Goal: Information Seeking & Learning: Compare options

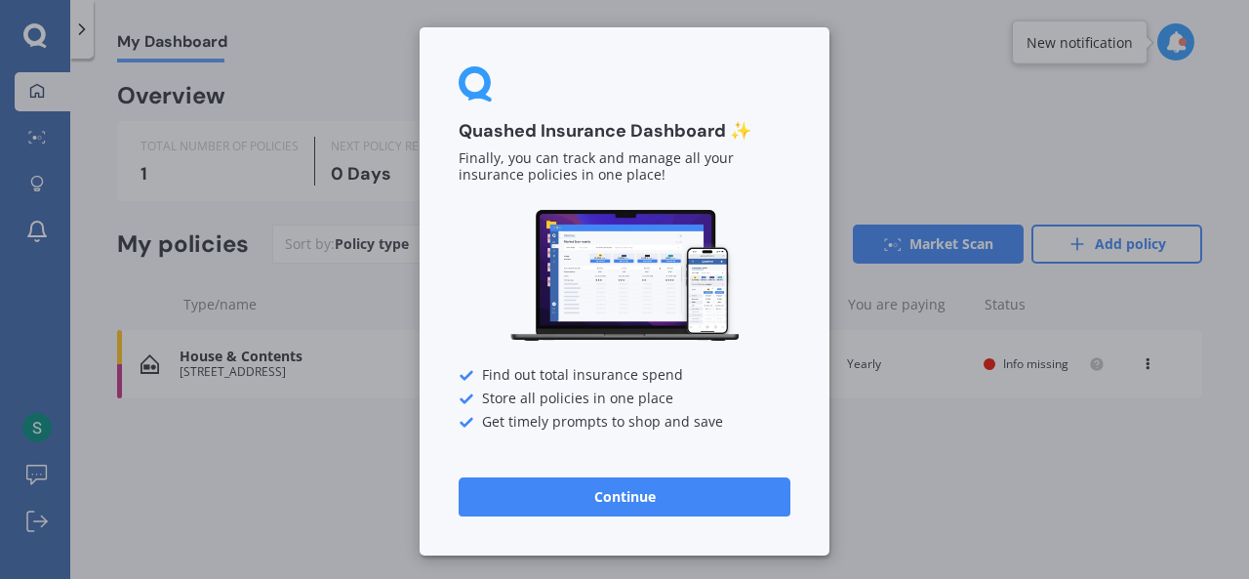
click at [730, 344] on img at bounding box center [625, 276] width 234 height 138
click at [625, 503] on button "Continue" at bounding box center [625, 496] width 332 height 39
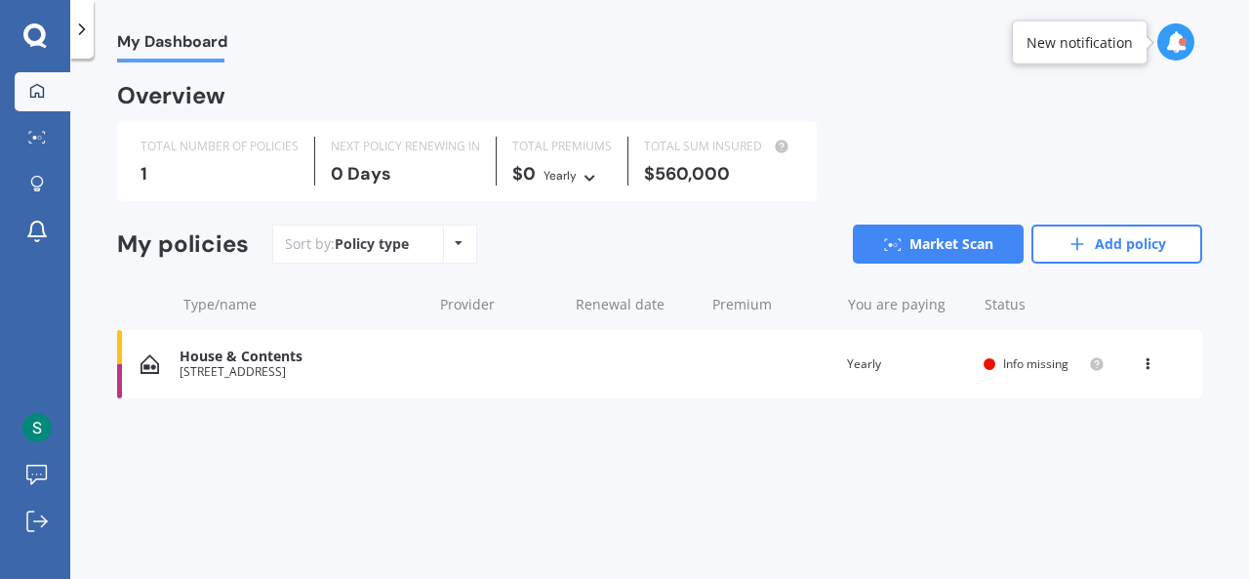
click at [381, 375] on div "[STREET_ADDRESS]" at bounding box center [301, 372] width 242 height 14
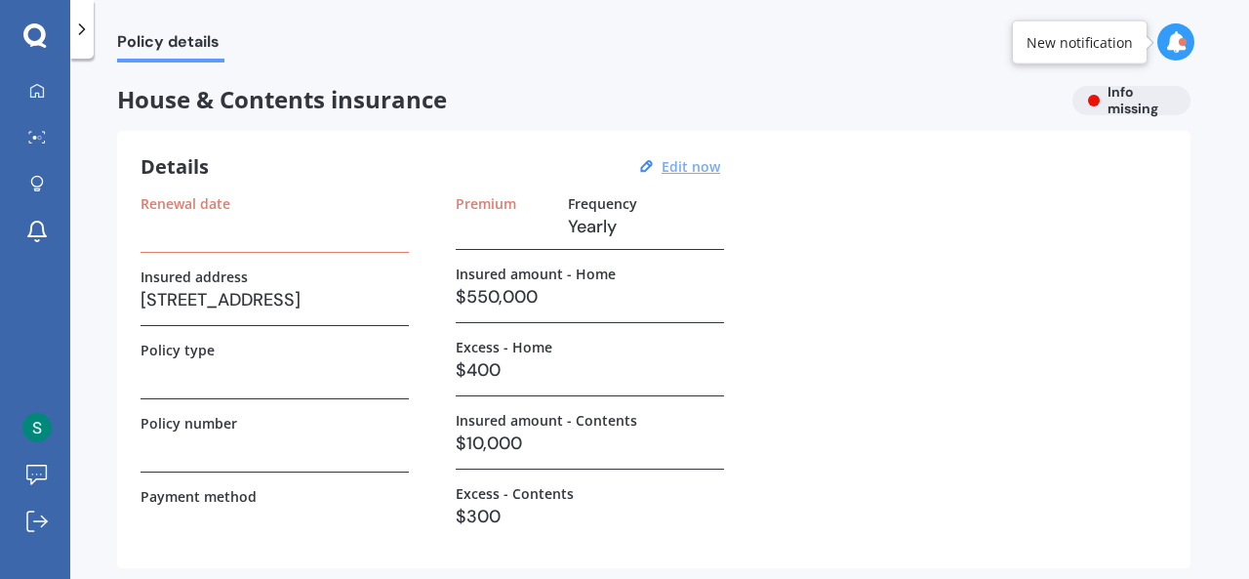
click at [671, 165] on u "Edit now" at bounding box center [691, 166] width 59 height 19
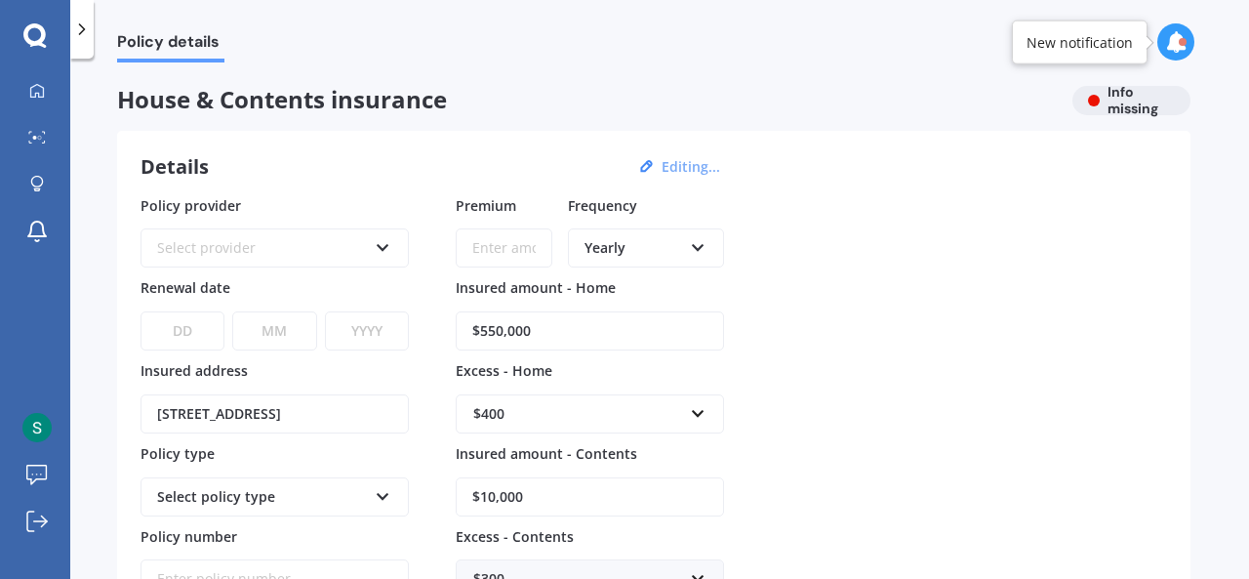
click at [203, 134] on div "Details Editing... Policy provider Select provider AA AMI AMP ANZ ASB Ando BNZ …" at bounding box center [654, 457] width 1074 height 652
click at [78, 32] on icon at bounding box center [82, 30] width 20 height 20
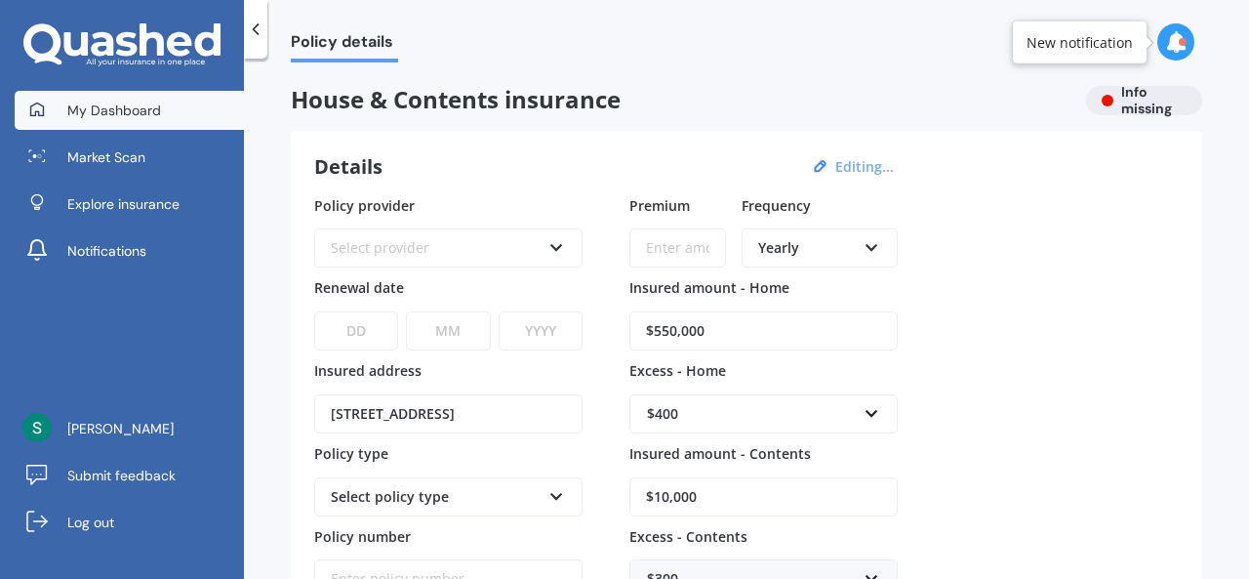
click at [136, 104] on span "My Dashboard" at bounding box center [114, 111] width 94 height 20
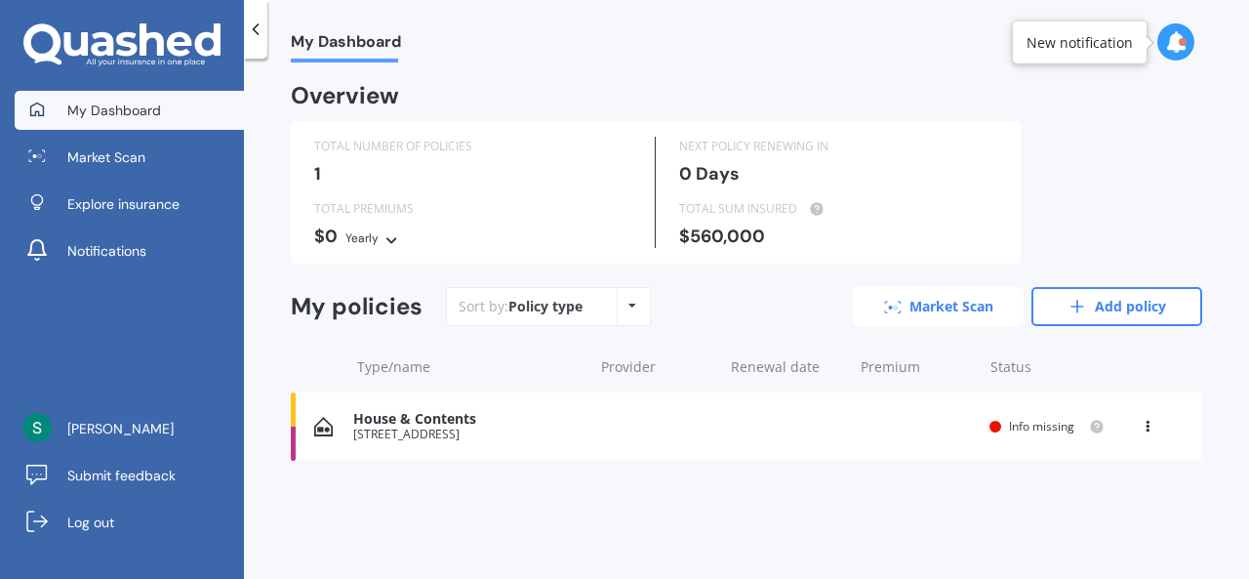
click at [937, 316] on link "Market Scan" at bounding box center [938, 306] width 171 height 39
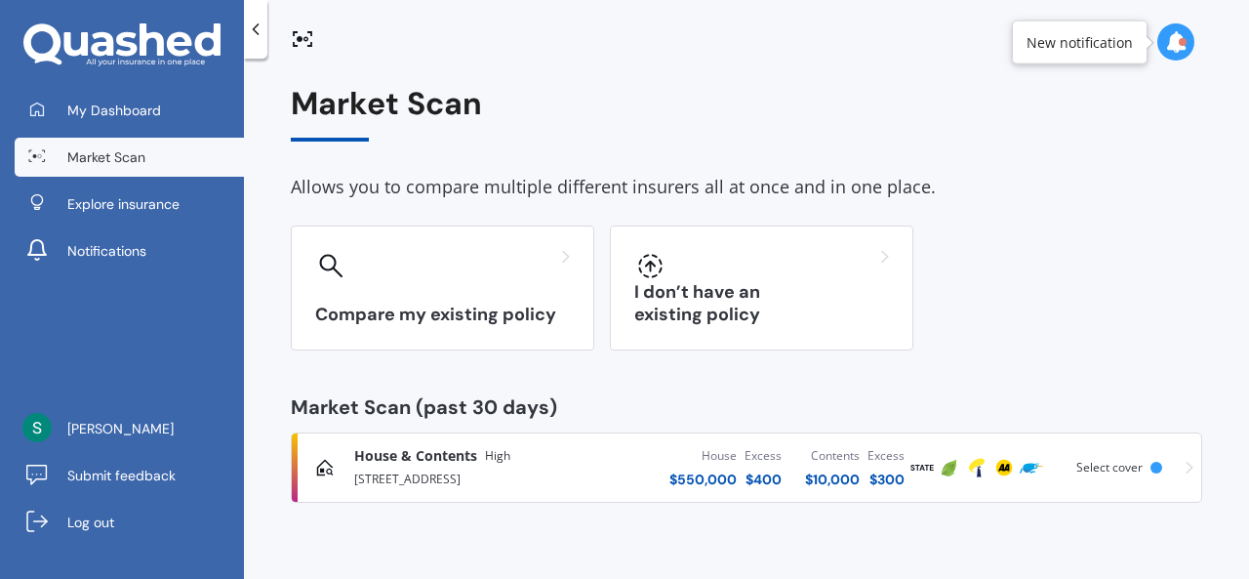
click at [1119, 462] on span "Select cover" at bounding box center [1110, 467] width 66 height 17
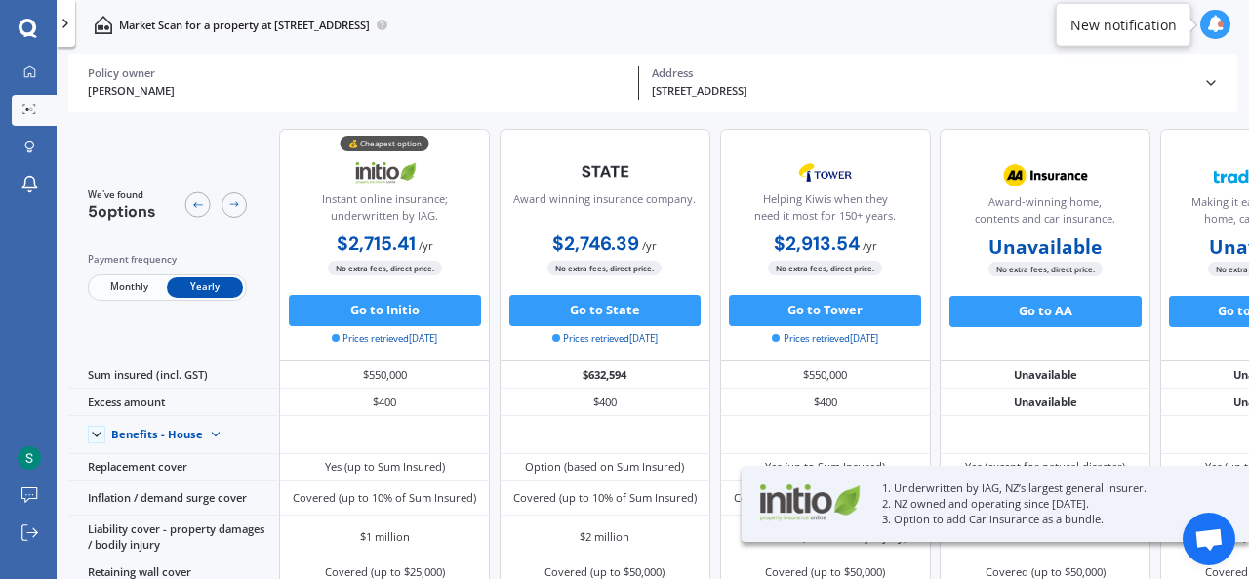
click at [1220, 90] on div "[PERSON_NAME] Policy owner [STREET_ADDRESS] Address Policy owner [PERSON_NAME] …" at bounding box center [652, 83] width 1169 height 59
click at [1209, 81] on icon at bounding box center [1211, 83] width 16 height 16
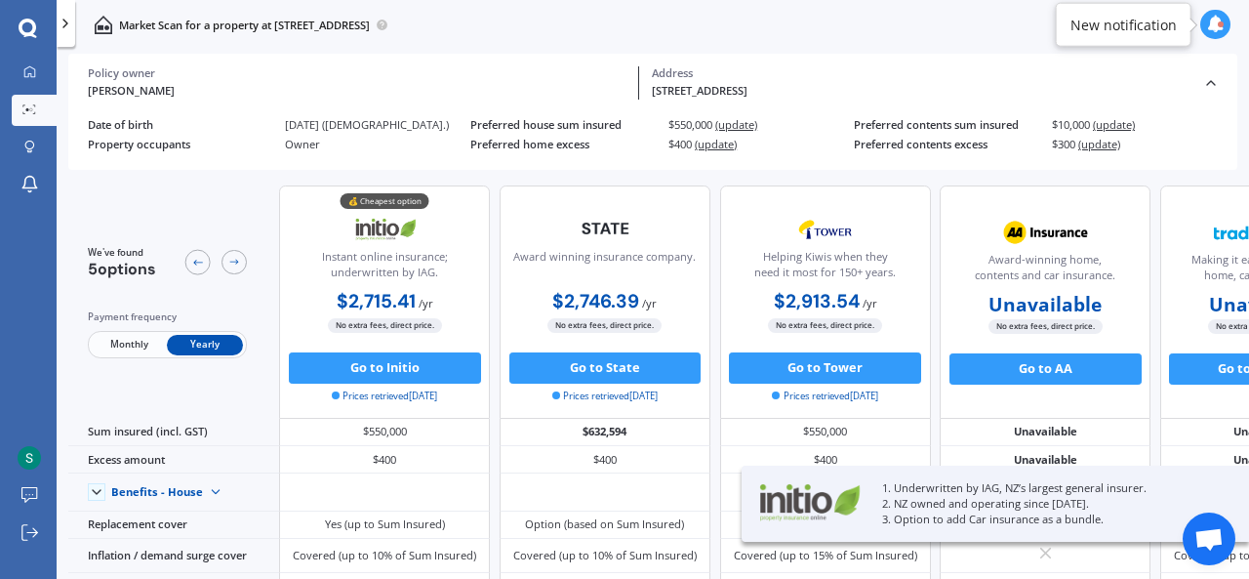
click at [747, 125] on span "(update)" at bounding box center [736, 124] width 42 height 15
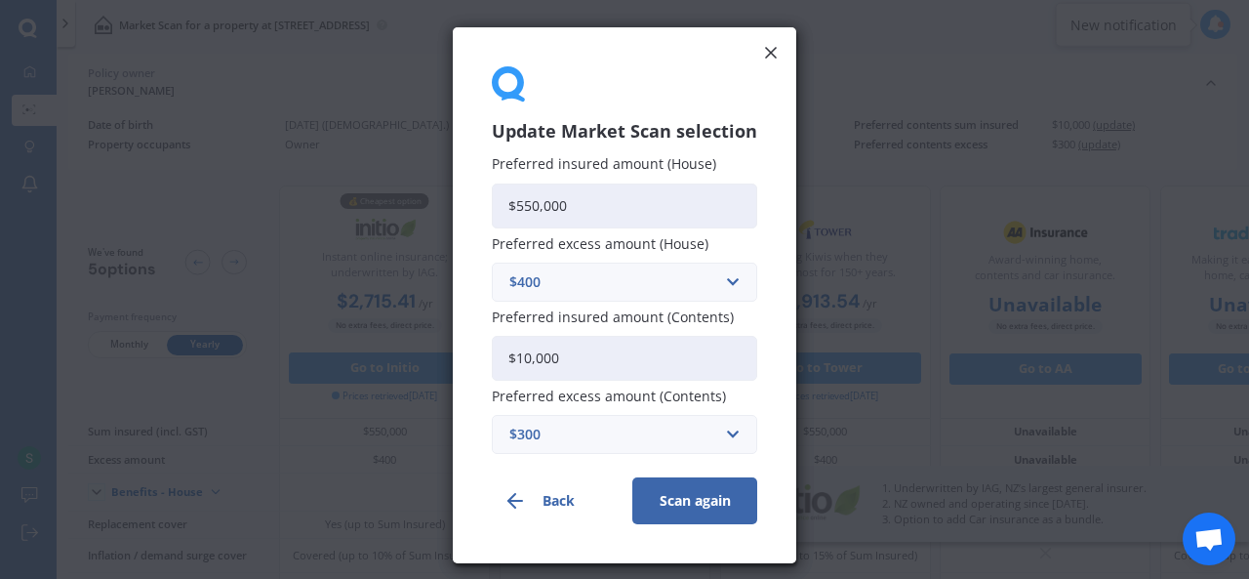
click at [530, 208] on input "$550,000" at bounding box center [624, 205] width 265 height 45
type input "$580,000"
click at [691, 285] on div "$400" at bounding box center [612, 281] width 207 height 21
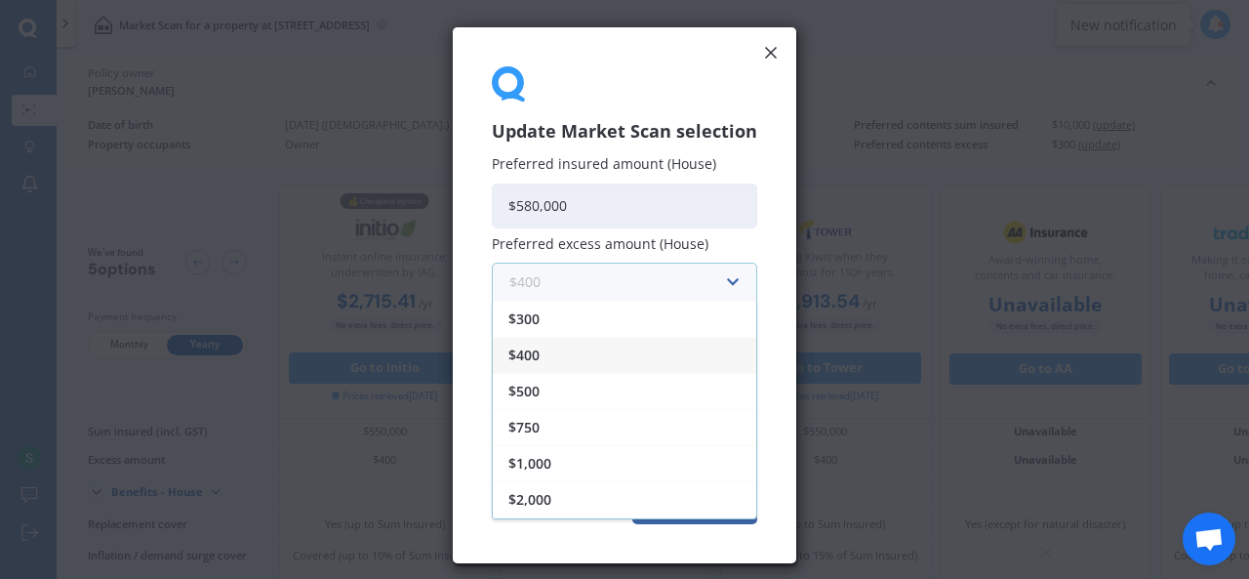
click at [730, 271] on input "text" at bounding box center [618, 282] width 248 height 37
click at [732, 281] on input "text" at bounding box center [618, 282] width 248 height 37
click at [540, 348] on span "$400" at bounding box center [523, 355] width 31 height 14
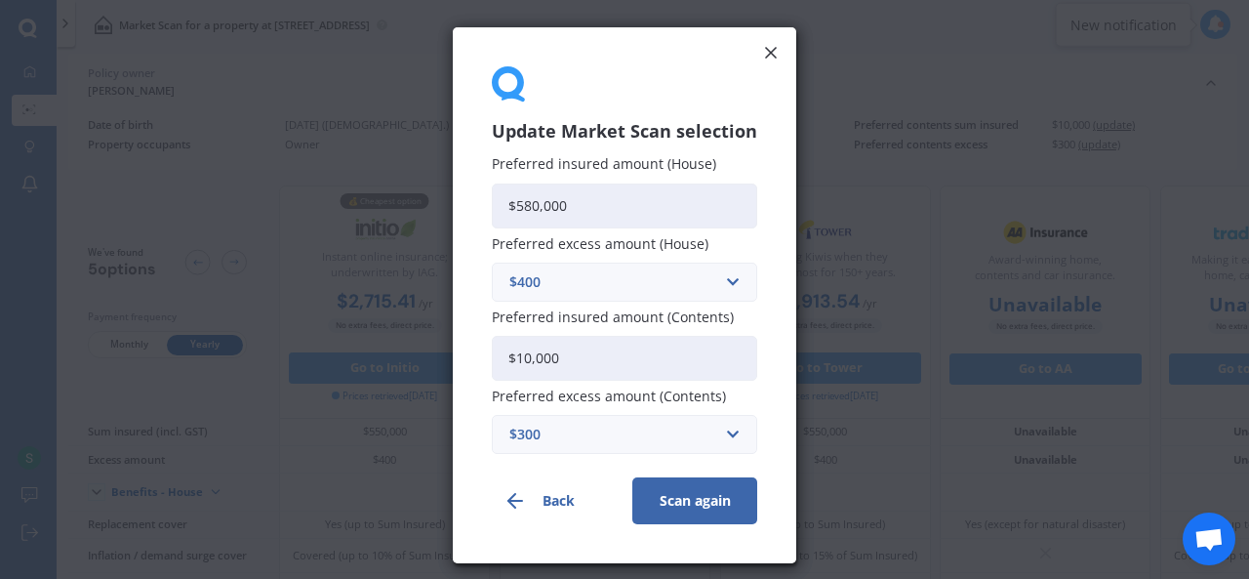
click at [695, 489] on button "Scan again" at bounding box center [694, 500] width 125 height 47
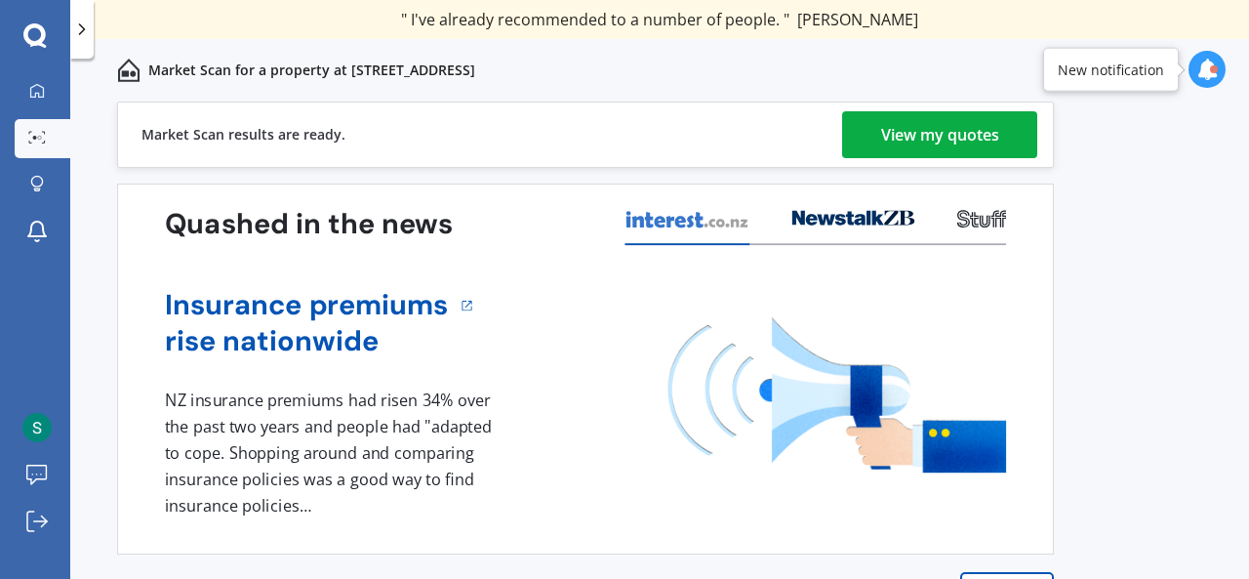
click at [970, 128] on div "View my quotes" at bounding box center [940, 134] width 118 height 47
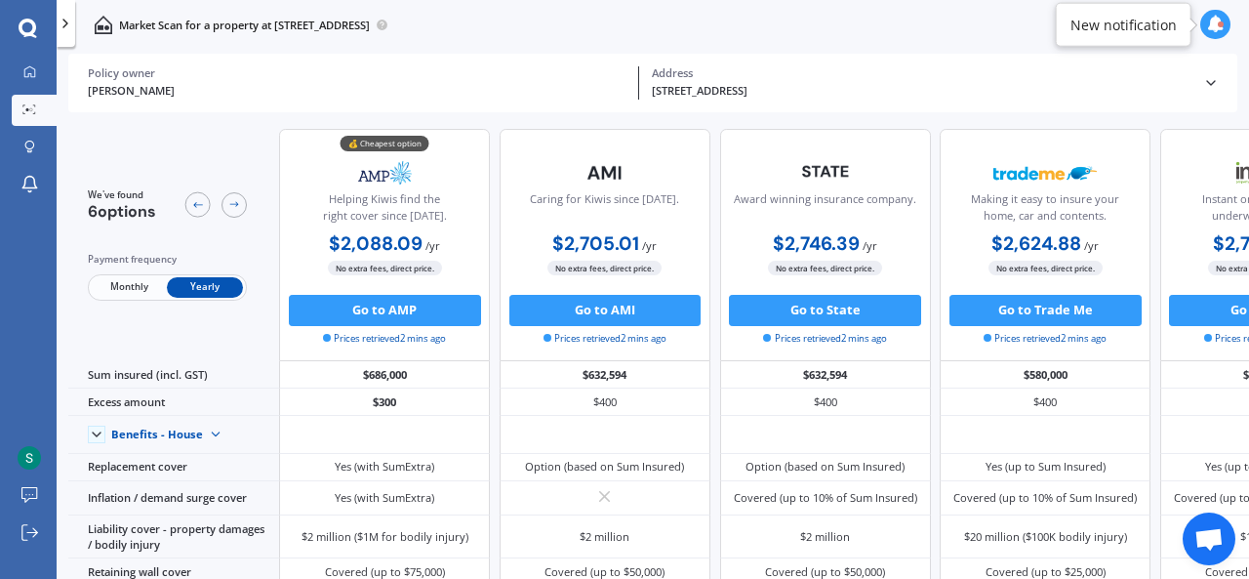
click at [889, 89] on div "[STREET_ADDRESS]" at bounding box center [921, 91] width 539 height 17
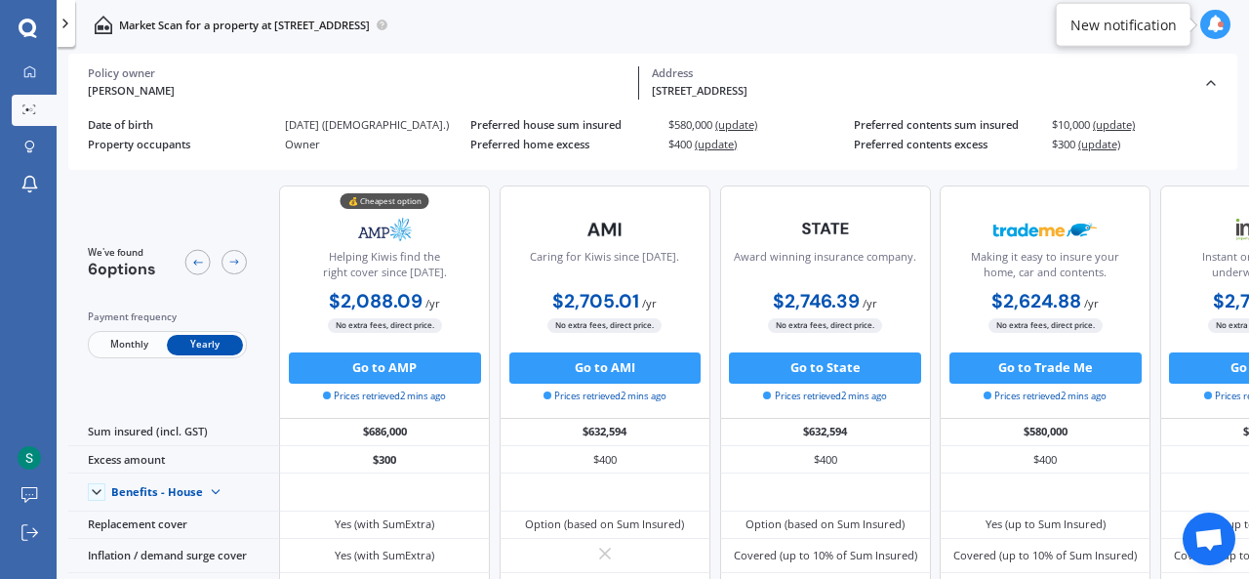
click at [886, 82] on div "[STREET_ADDRESS] Address" at bounding box center [921, 82] width 564 height 33
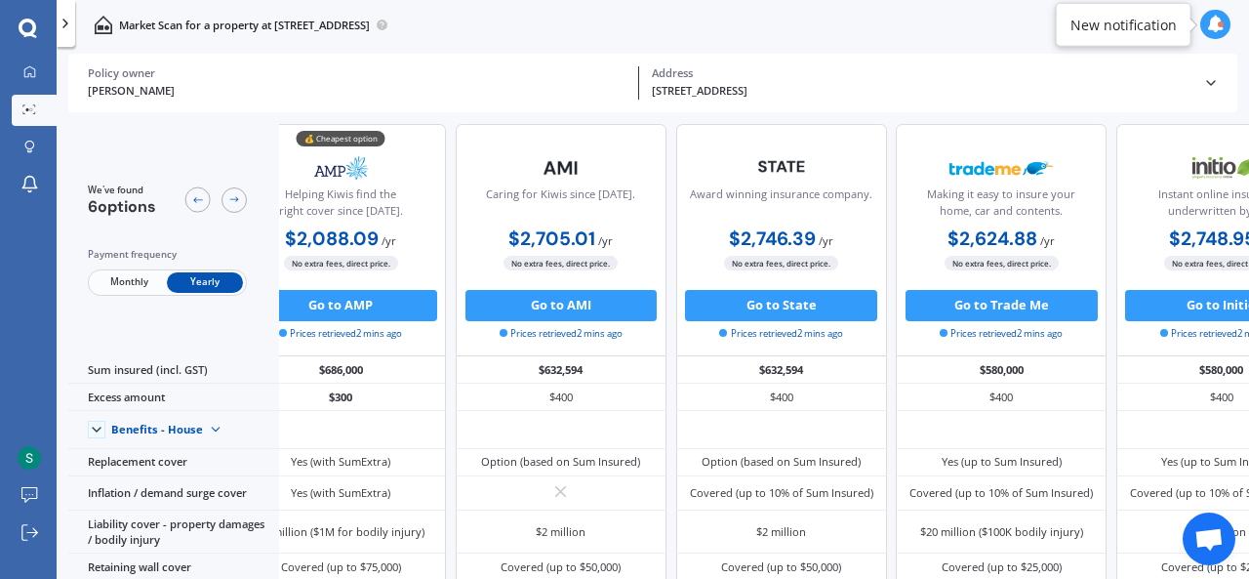
scroll to position [6, 56]
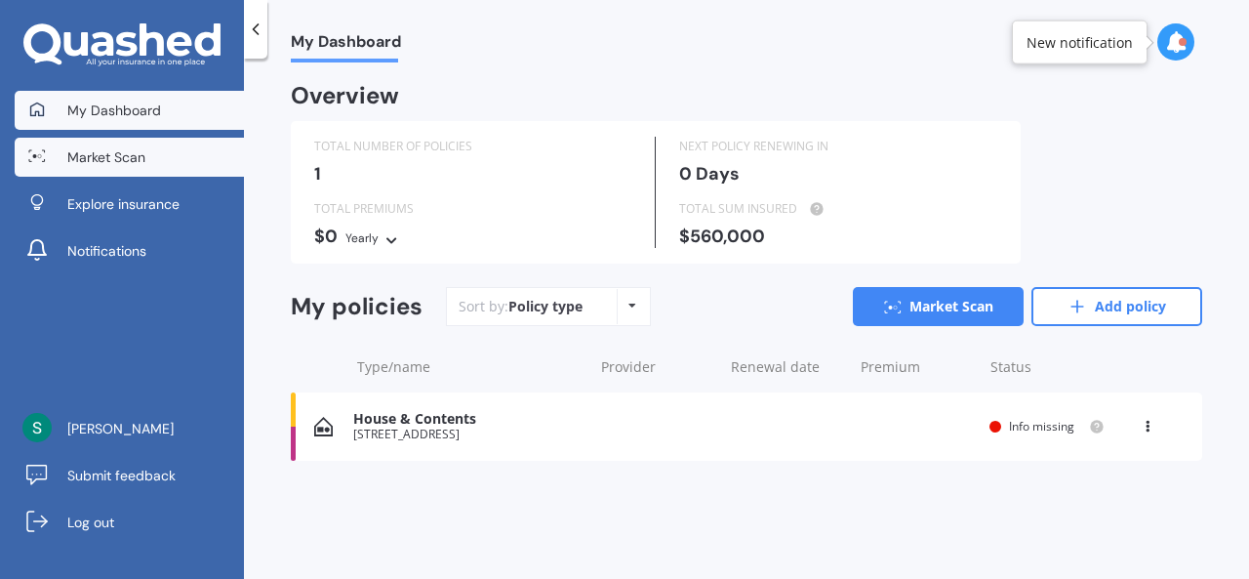
click at [148, 155] on link "Market Scan" at bounding box center [129, 157] width 229 height 39
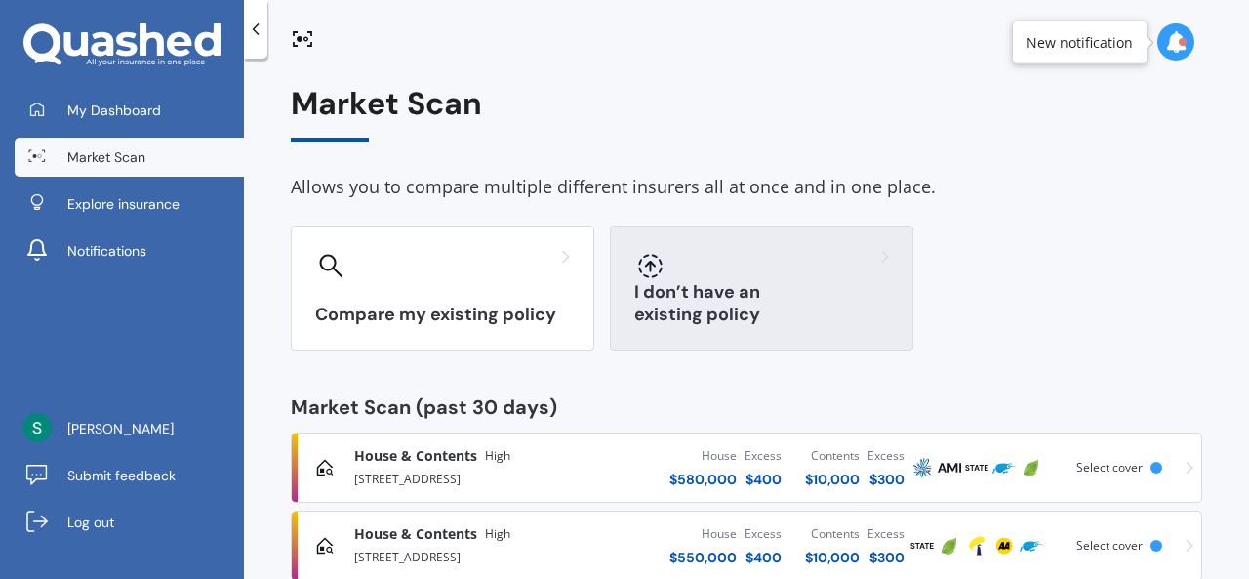
click at [744, 311] on h3 "I don’t have an existing policy" at bounding box center [761, 303] width 255 height 45
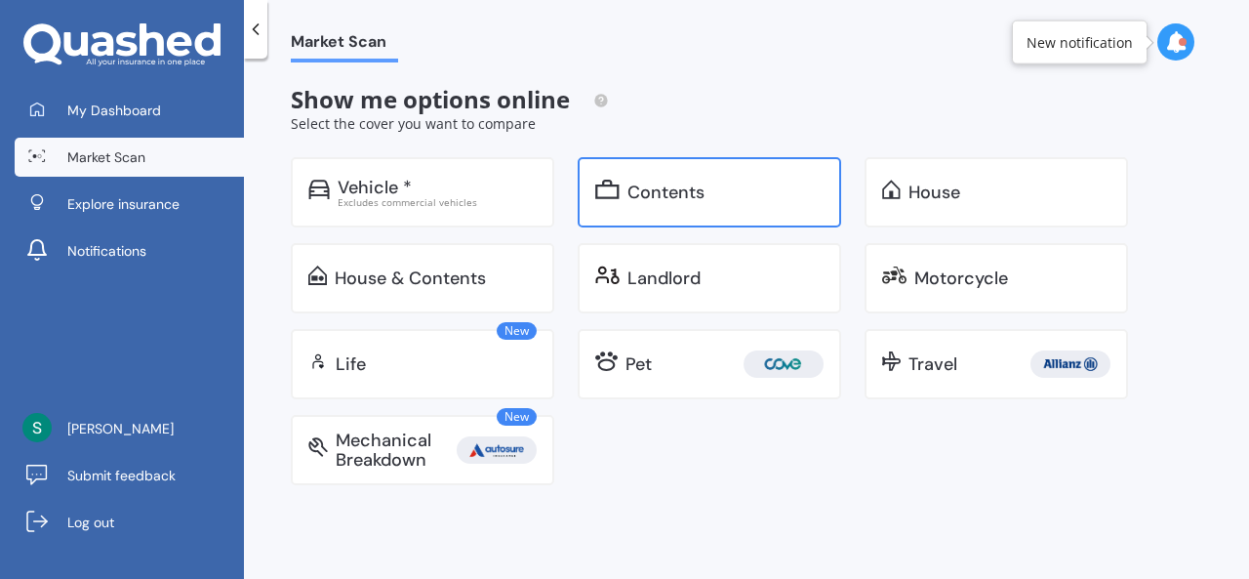
click at [723, 218] on div "Contents" at bounding box center [710, 192] width 264 height 70
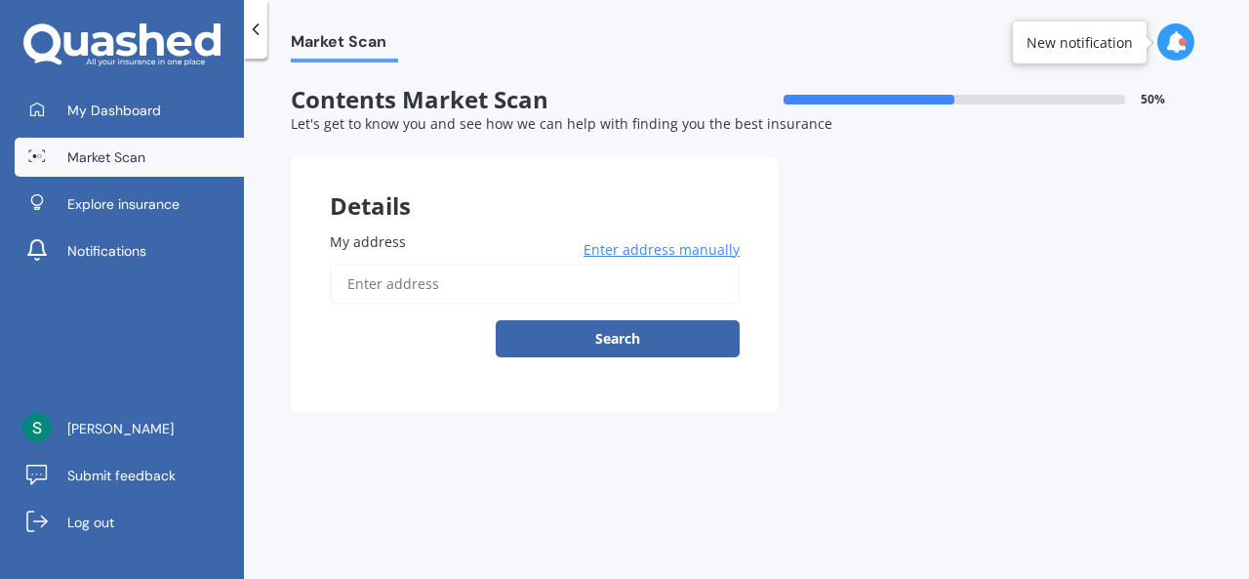
click at [912, 204] on div "Details My address Enter address manually Search Previous Next" at bounding box center [747, 284] width 912 height 255
click at [259, 34] on polyline at bounding box center [256, 29] width 5 height 10
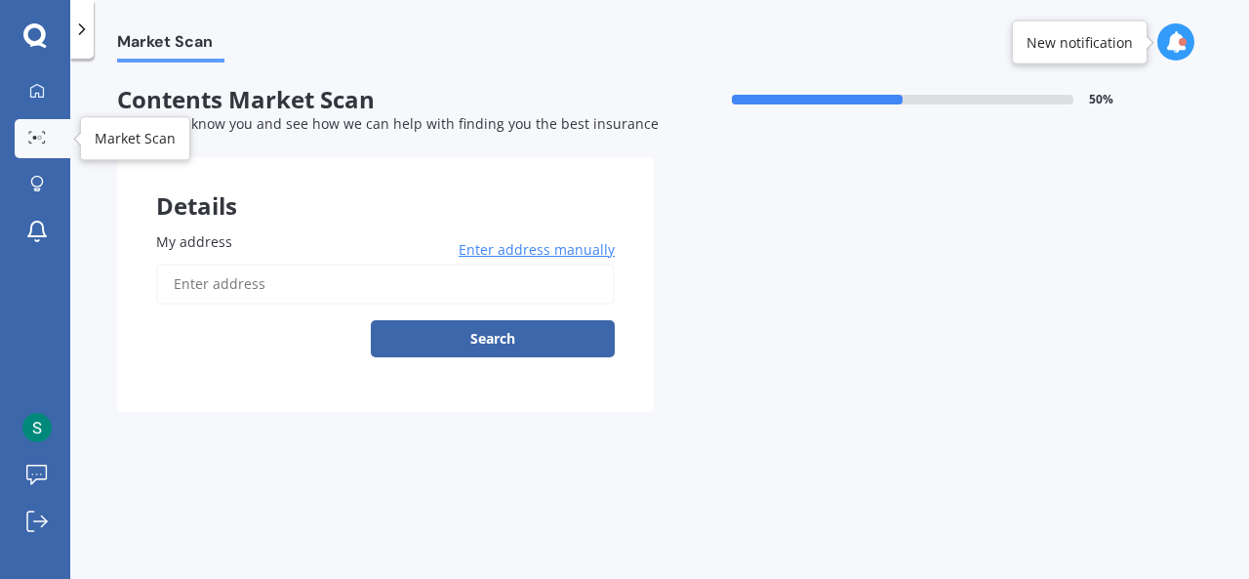
click at [20, 142] on link "Market Scan" at bounding box center [43, 138] width 56 height 39
